Goal: Use online tool/utility: Utilize a website feature to perform a specific function

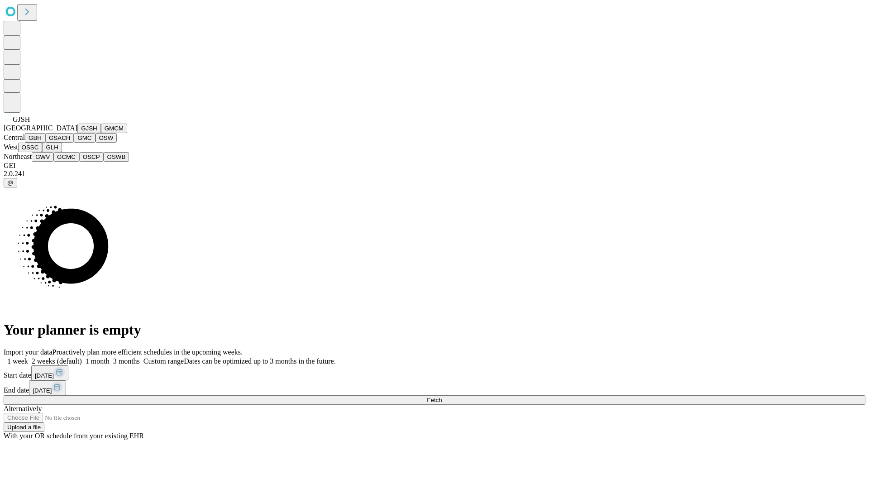
click at [77, 133] on button "GJSH" at bounding box center [89, 129] width 24 height 10
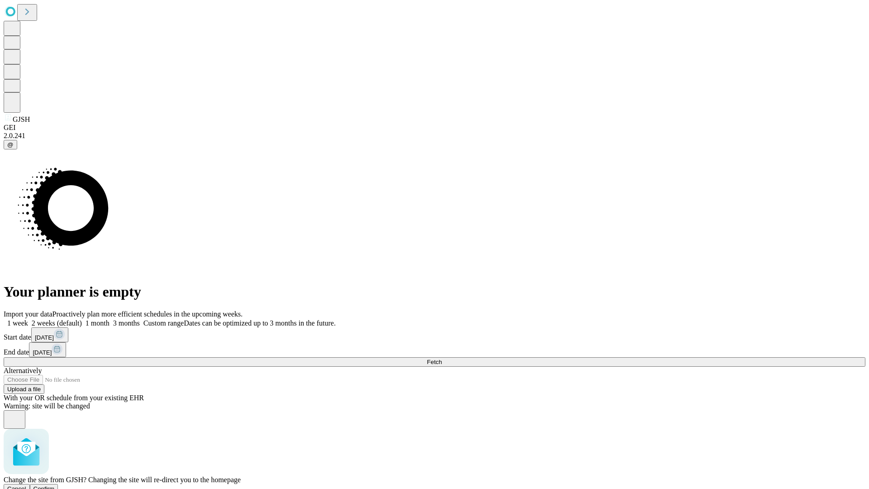
click at [55, 485] on span "Confirm" at bounding box center [43, 488] width 21 height 7
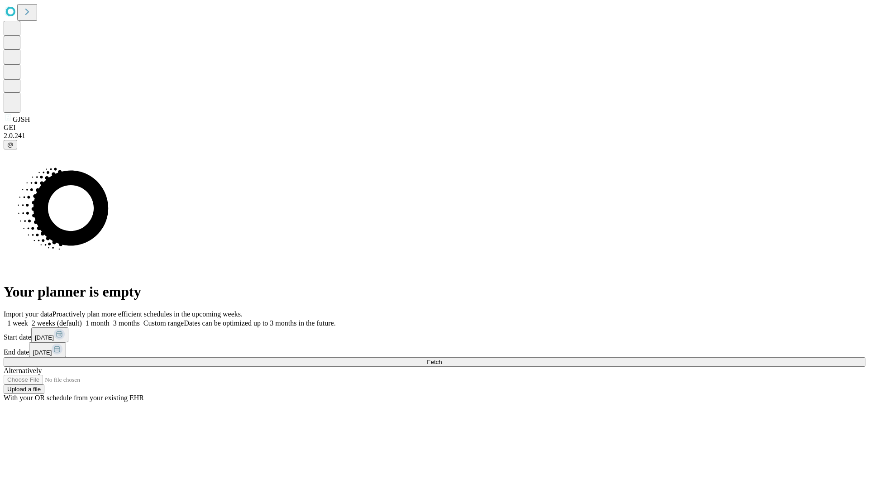
click at [110, 319] on label "1 month" at bounding box center [96, 323] width 28 height 8
click at [442, 358] on span "Fetch" at bounding box center [434, 361] width 15 height 7
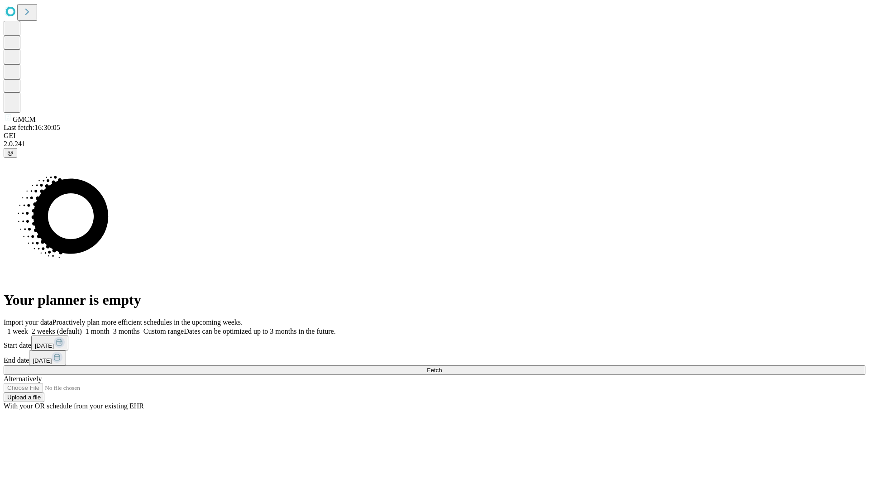
click at [110, 327] on label "1 month" at bounding box center [96, 331] width 28 height 8
click at [442, 367] on span "Fetch" at bounding box center [434, 370] width 15 height 7
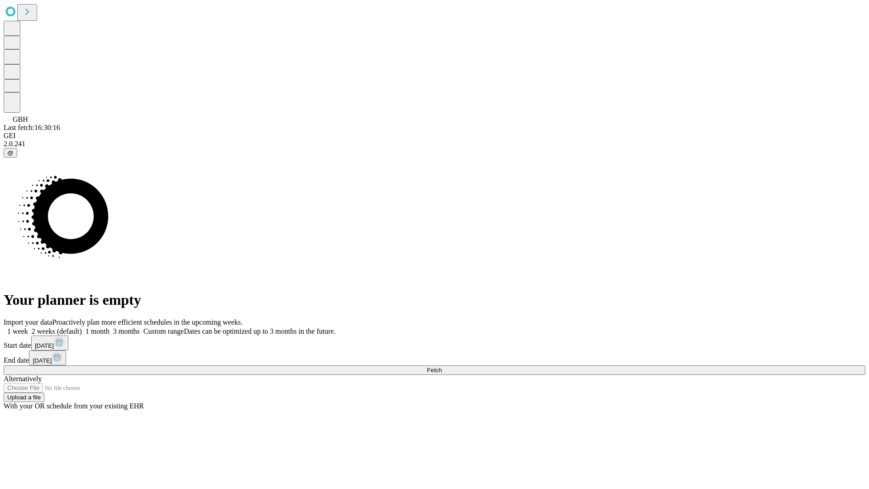
click at [110, 327] on label "1 month" at bounding box center [96, 331] width 28 height 8
click at [442, 367] on span "Fetch" at bounding box center [434, 370] width 15 height 7
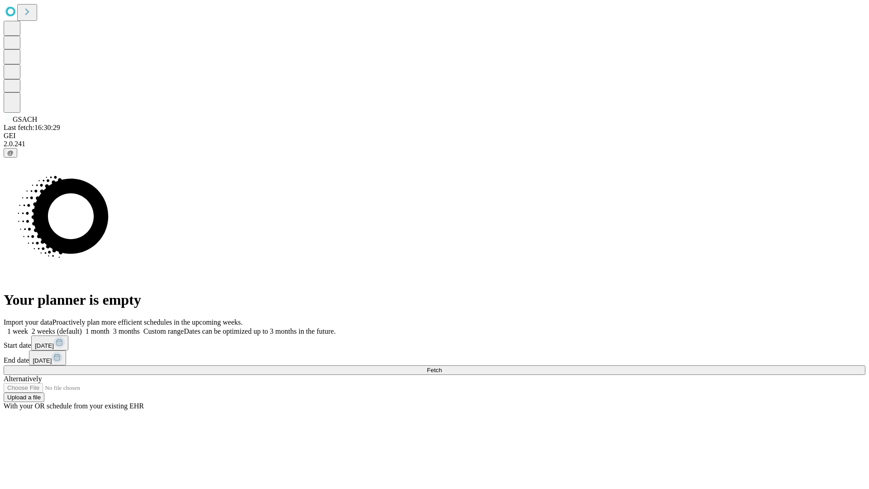
click at [110, 327] on label "1 month" at bounding box center [96, 331] width 28 height 8
click at [442, 367] on span "Fetch" at bounding box center [434, 370] width 15 height 7
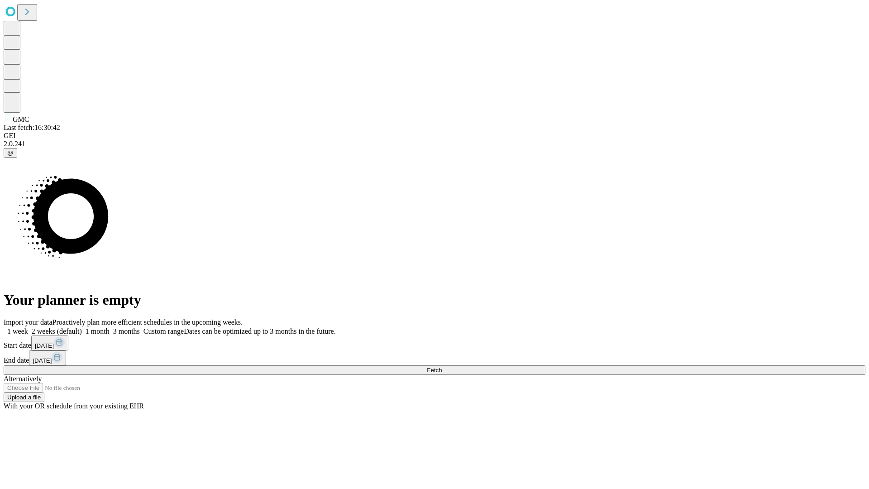
click at [110, 327] on label "1 month" at bounding box center [96, 331] width 28 height 8
click at [442, 367] on span "Fetch" at bounding box center [434, 370] width 15 height 7
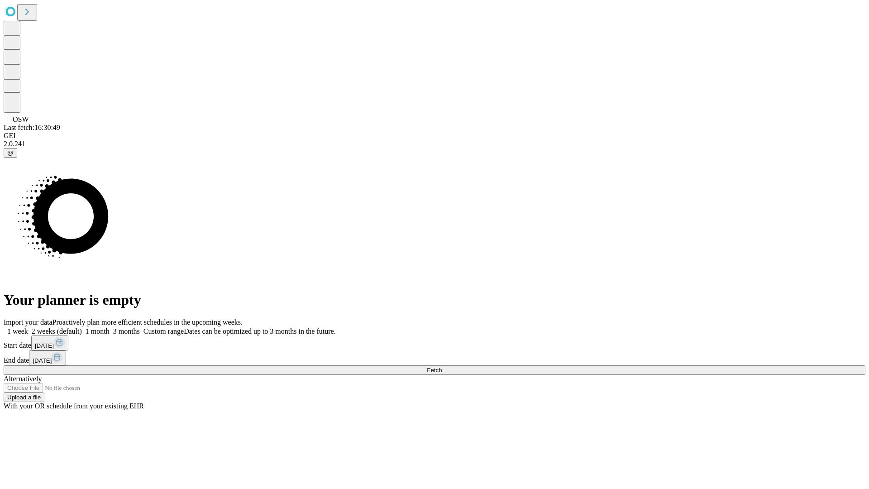
click at [110, 327] on label "1 month" at bounding box center [96, 331] width 28 height 8
click at [442, 367] on span "Fetch" at bounding box center [434, 370] width 15 height 7
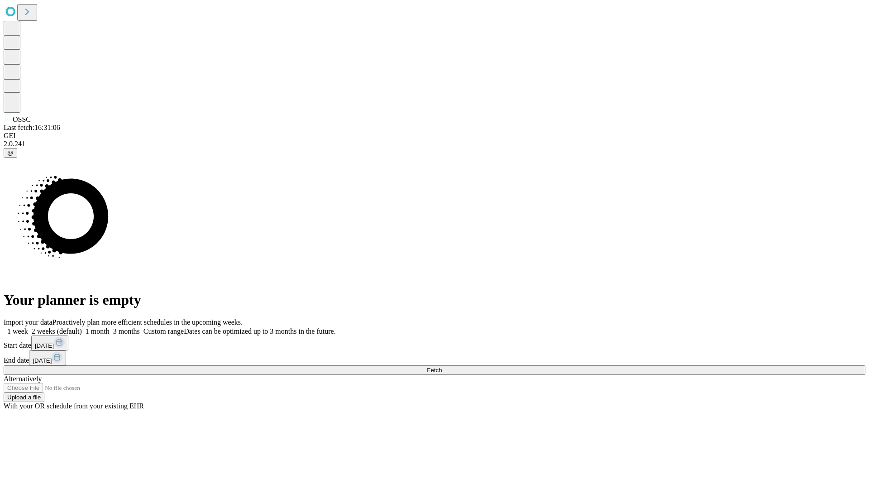
click at [442, 367] on span "Fetch" at bounding box center [434, 370] width 15 height 7
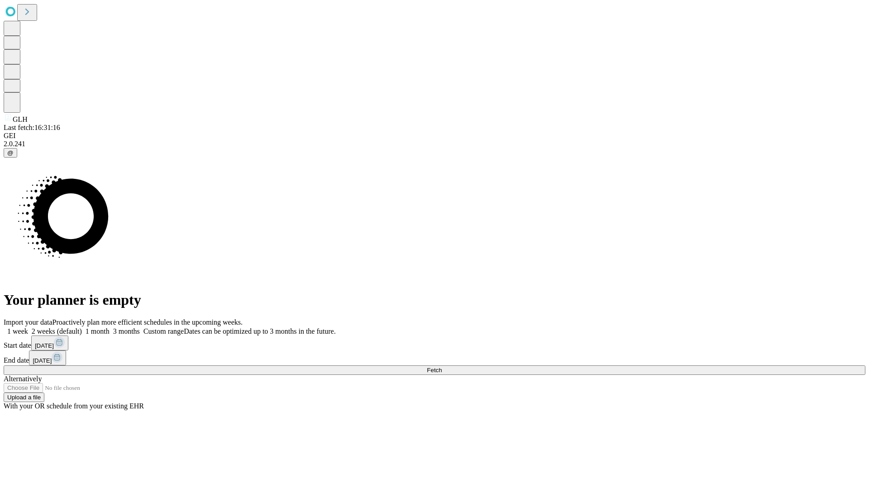
click at [110, 327] on label "1 month" at bounding box center [96, 331] width 28 height 8
click at [442, 367] on span "Fetch" at bounding box center [434, 370] width 15 height 7
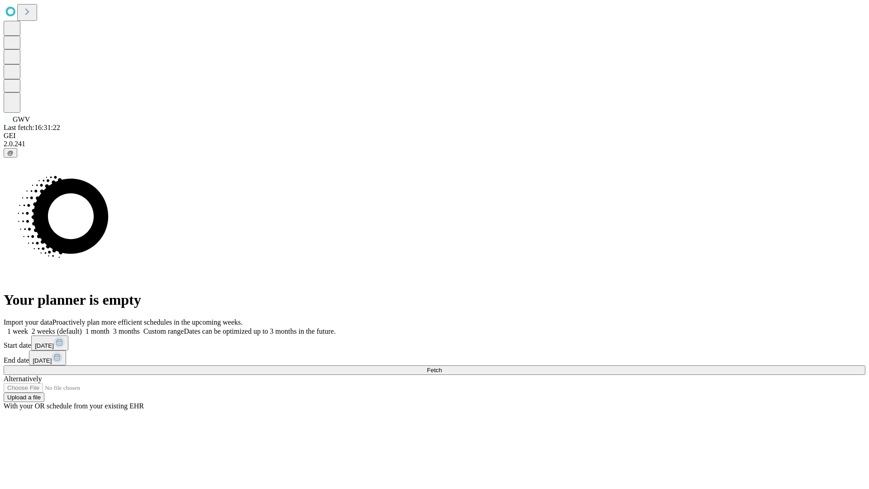
click at [110, 327] on label "1 month" at bounding box center [96, 331] width 28 height 8
click at [442, 367] on span "Fetch" at bounding box center [434, 370] width 15 height 7
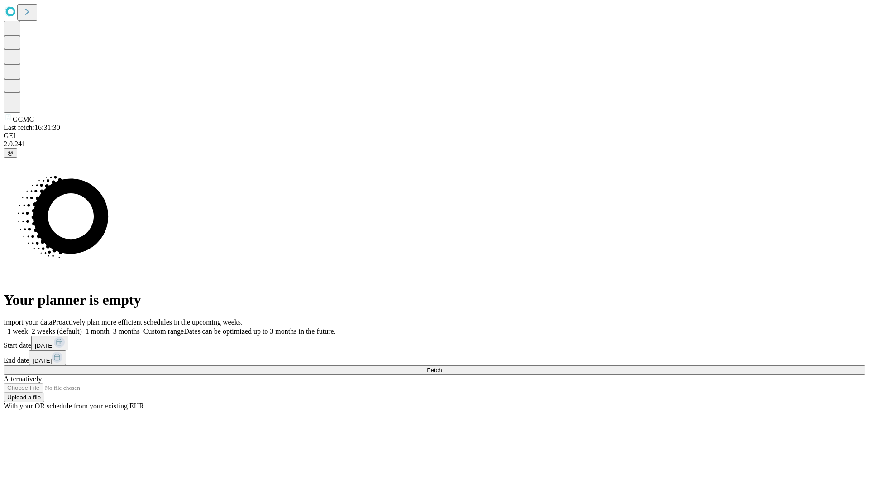
click at [110, 327] on label "1 month" at bounding box center [96, 331] width 28 height 8
click at [442, 367] on span "Fetch" at bounding box center [434, 370] width 15 height 7
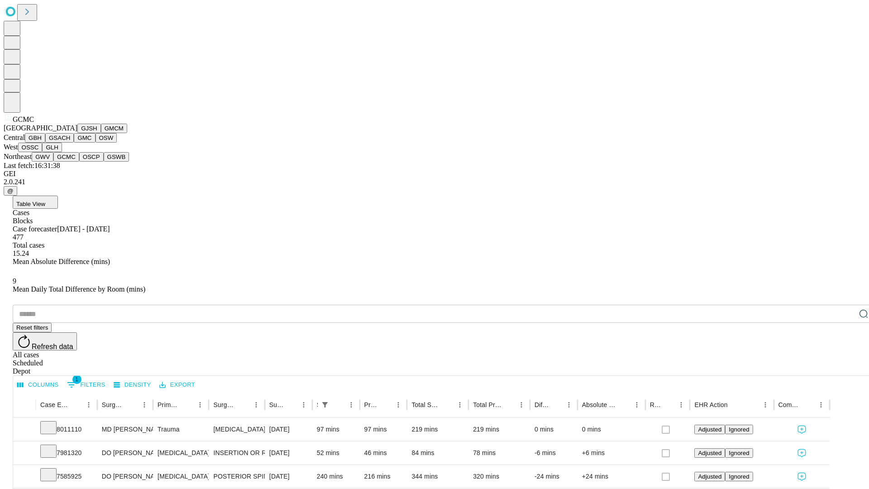
click at [79, 162] on button "OSCP" at bounding box center [91, 157] width 24 height 10
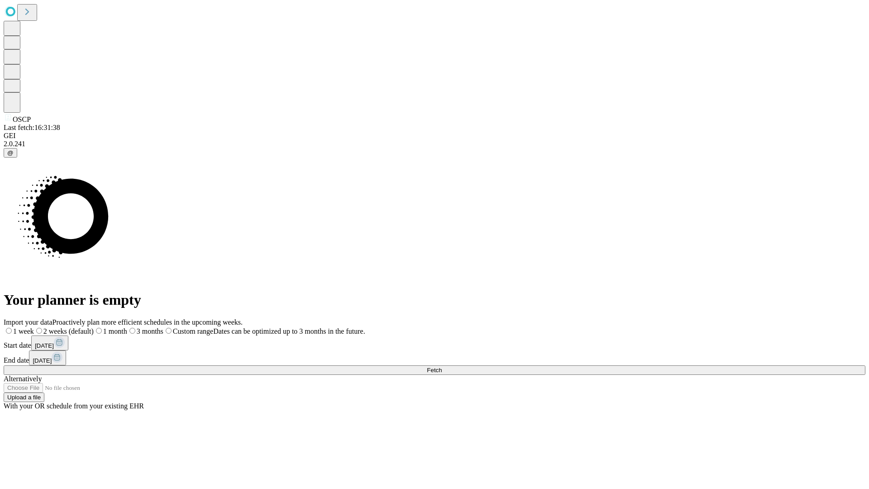
click at [127, 327] on label "1 month" at bounding box center [110, 331] width 33 height 8
click at [442, 367] on span "Fetch" at bounding box center [434, 370] width 15 height 7
